Goal: Use online tool/utility: Utilize a website feature to perform a specific function

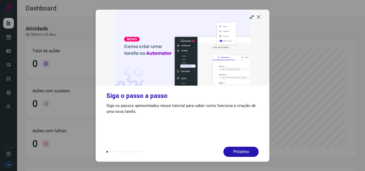
click at [260, 18] on icon at bounding box center [258, 16] width 5 height 5
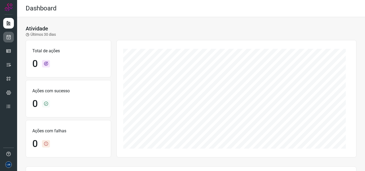
click at [6, 34] on link at bounding box center [8, 37] width 11 height 11
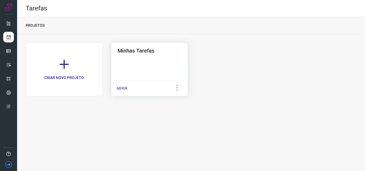
click at [119, 88] on p "ABRIR" at bounding box center [122, 89] width 11 height 6
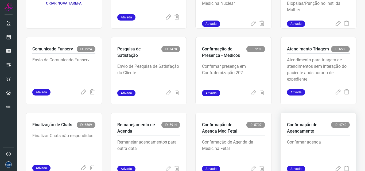
scroll to position [104, 0]
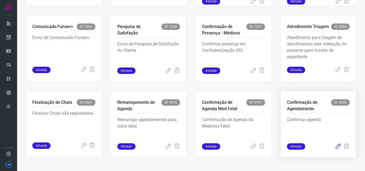
click at [335, 149] on icon at bounding box center [338, 147] width 6 height 6
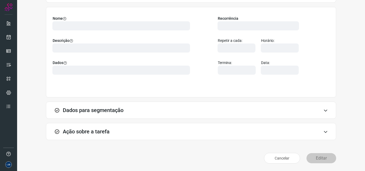
scroll to position [37, 0]
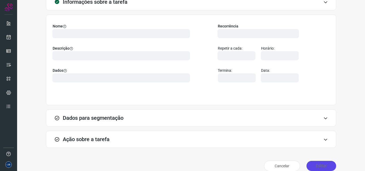
click at [316, 166] on button "Editar" at bounding box center [322, 166] width 30 height 10
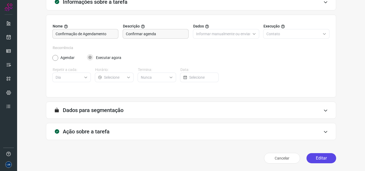
click at [320, 157] on button "Editar" at bounding box center [322, 158] width 30 height 10
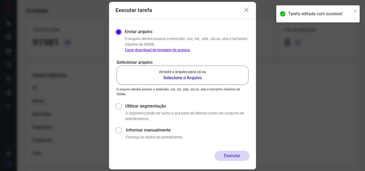
click at [174, 76] on b "Selecione o Arquivo" at bounding box center [182, 78] width 47 height 6
click at [0, 0] on input "Arraste o arquivo para cá ou Selecione o Arquivo" at bounding box center [0, 0] width 0 height 0
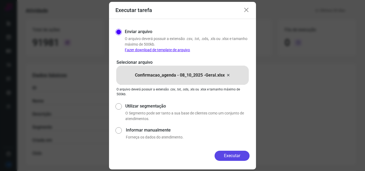
click at [233, 155] on button "Executar" at bounding box center [232, 156] width 35 height 10
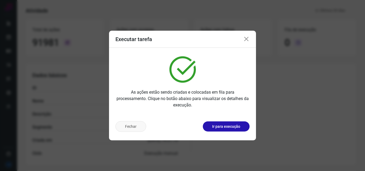
click at [135, 126] on button "Fechar" at bounding box center [130, 126] width 31 height 11
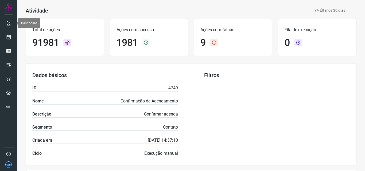
click at [3, 23] on div at bounding box center [8, 85] width 17 height 171
click at [9, 24] on icon at bounding box center [8, 23] width 5 height 5
